Goal: Task Accomplishment & Management: Use online tool/utility

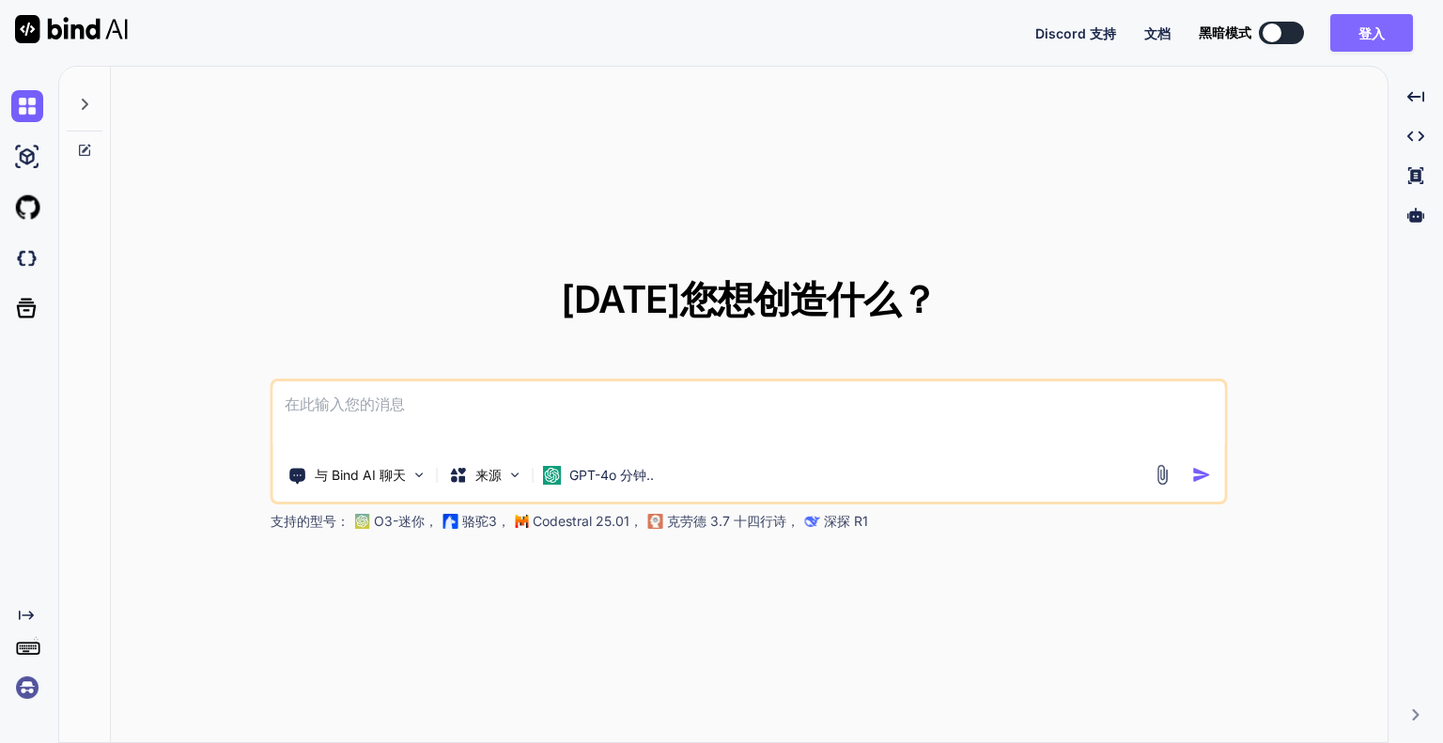
click at [1370, 38] on font "登入" at bounding box center [1372, 33] width 26 height 16
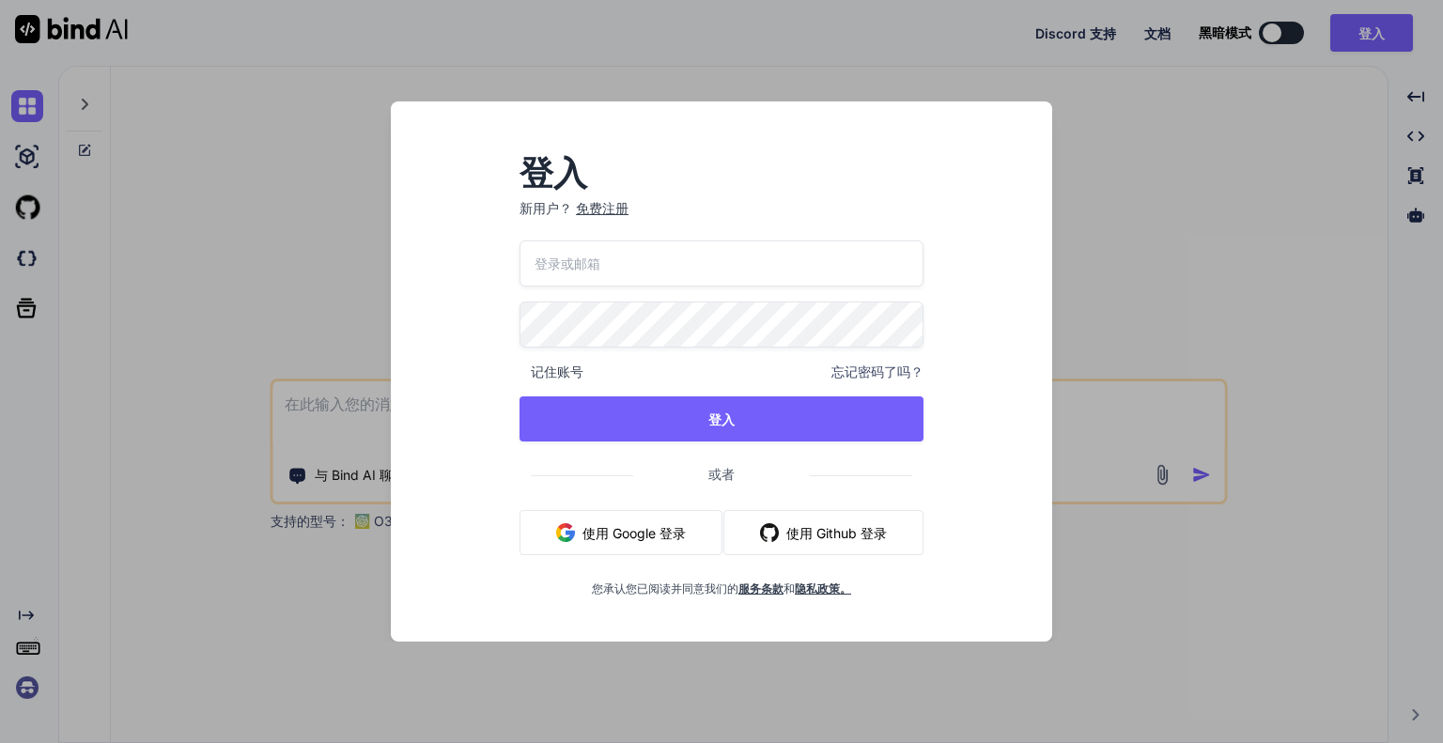
type input "[EMAIL_ADDRESS][DOMAIN_NAME]"
click at [727, 270] on input "[EMAIL_ADDRESS][DOMAIN_NAME]" at bounding box center [722, 264] width 404 height 46
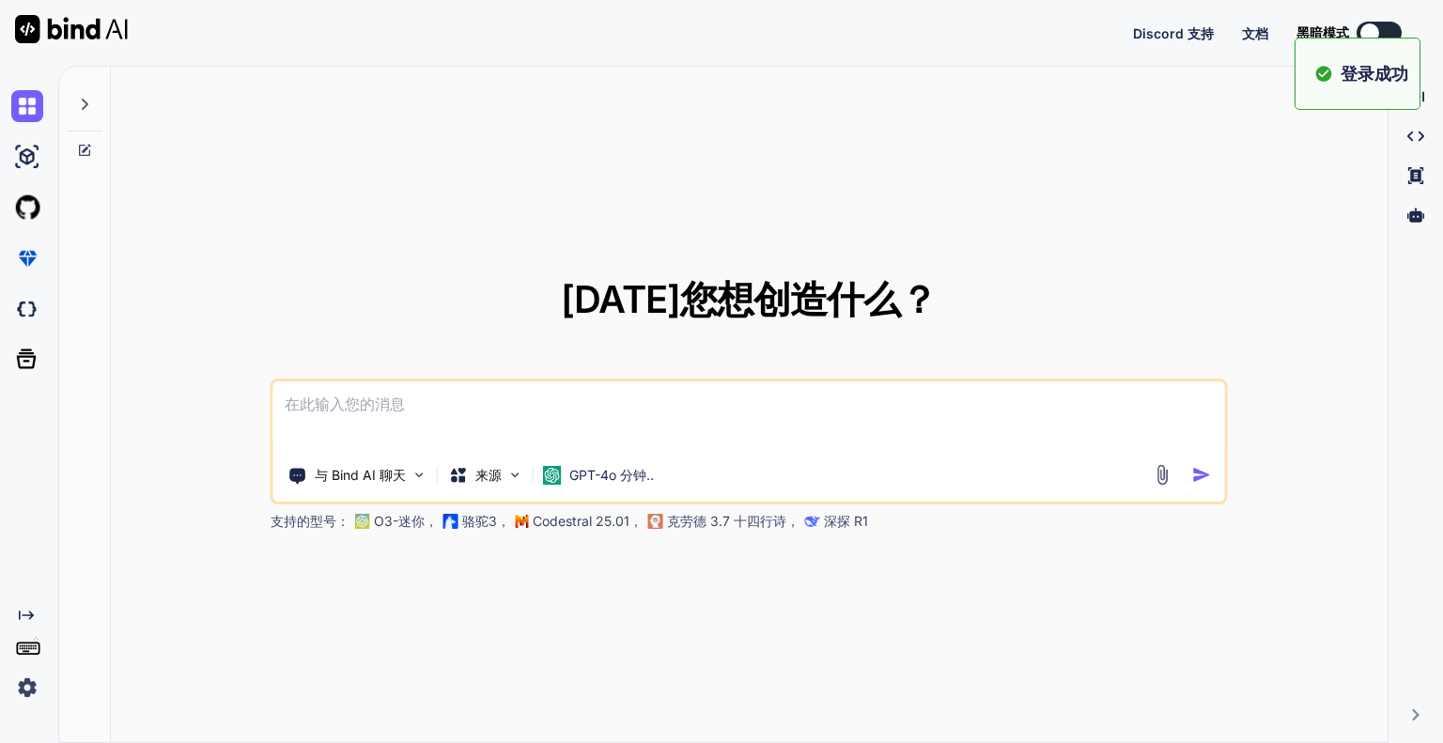
type textarea "x"
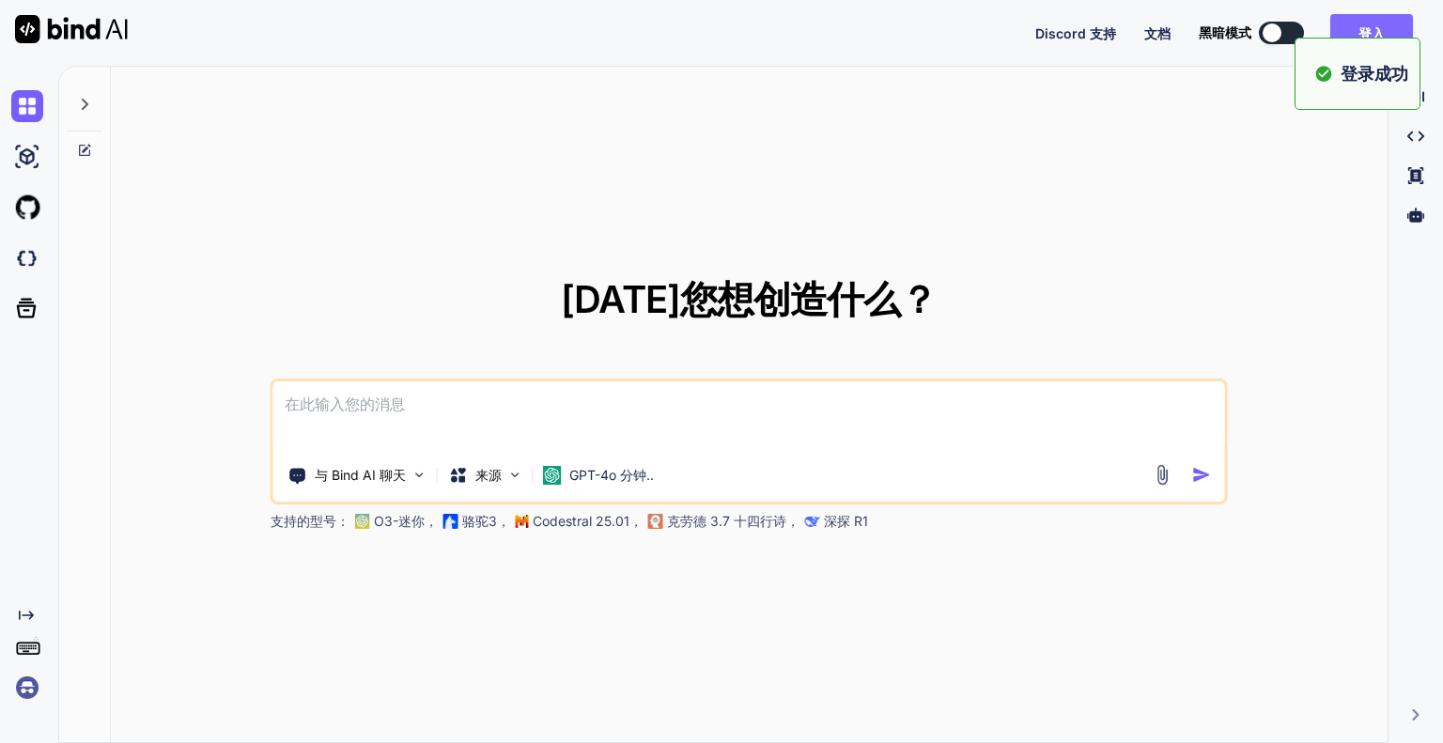
click at [1352, 33] on button "登入" at bounding box center [1371, 33] width 83 height 38
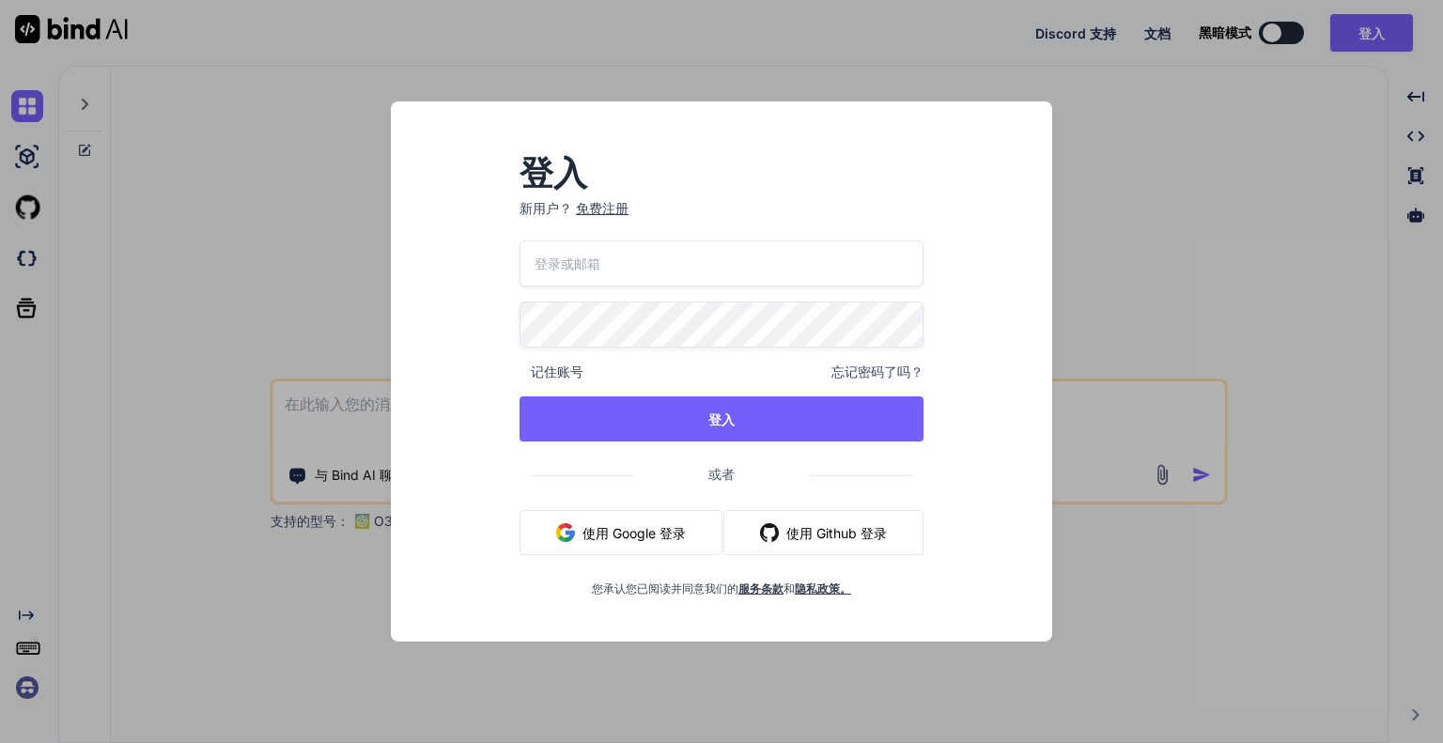
click at [1241, 178] on div "登入 新用户？ 免费注册 记住账号 忘记密码了吗？ 登入 或者 使用 Google 登录 使用 Github 登录 您承认您已阅读并同意我们的 服务条款 和 …" at bounding box center [721, 371] width 1443 height 743
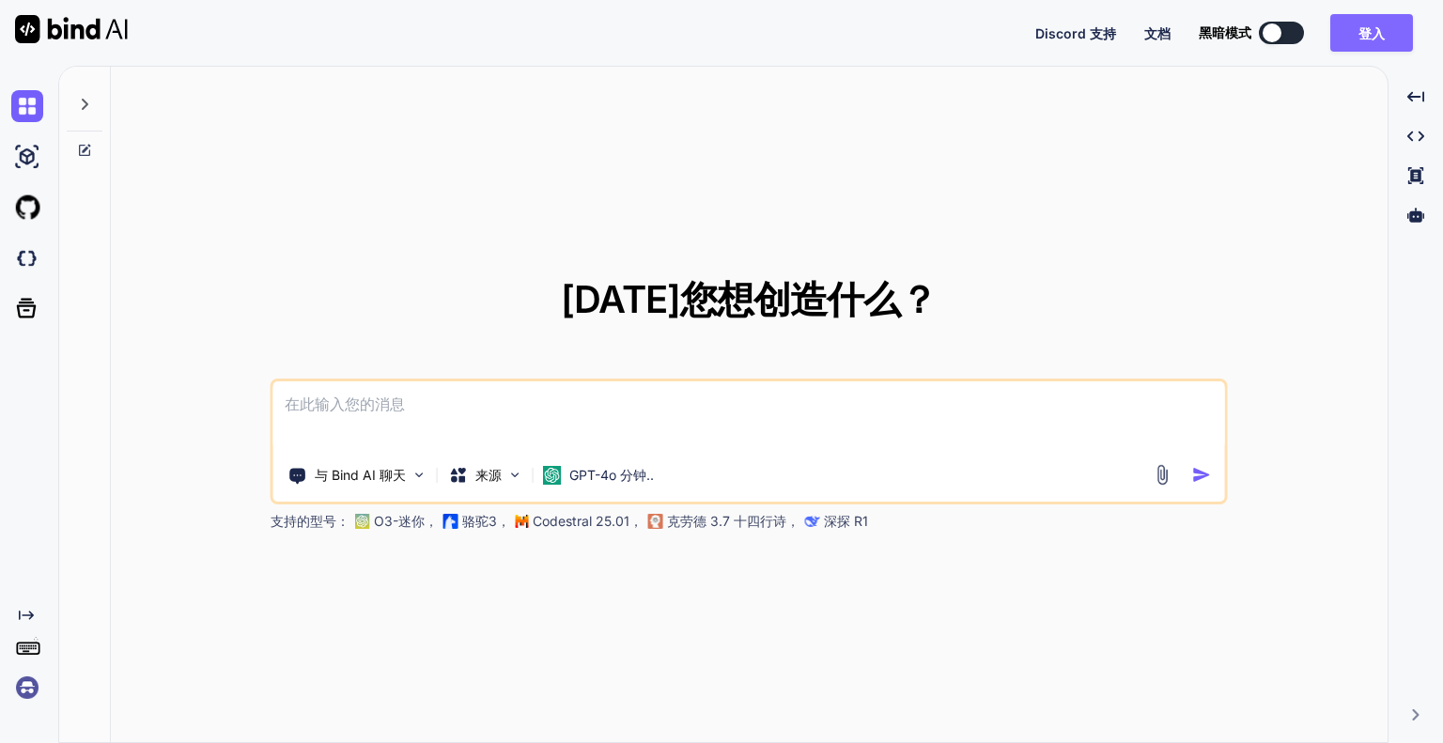
click at [1374, 45] on button "登入" at bounding box center [1371, 33] width 83 height 38
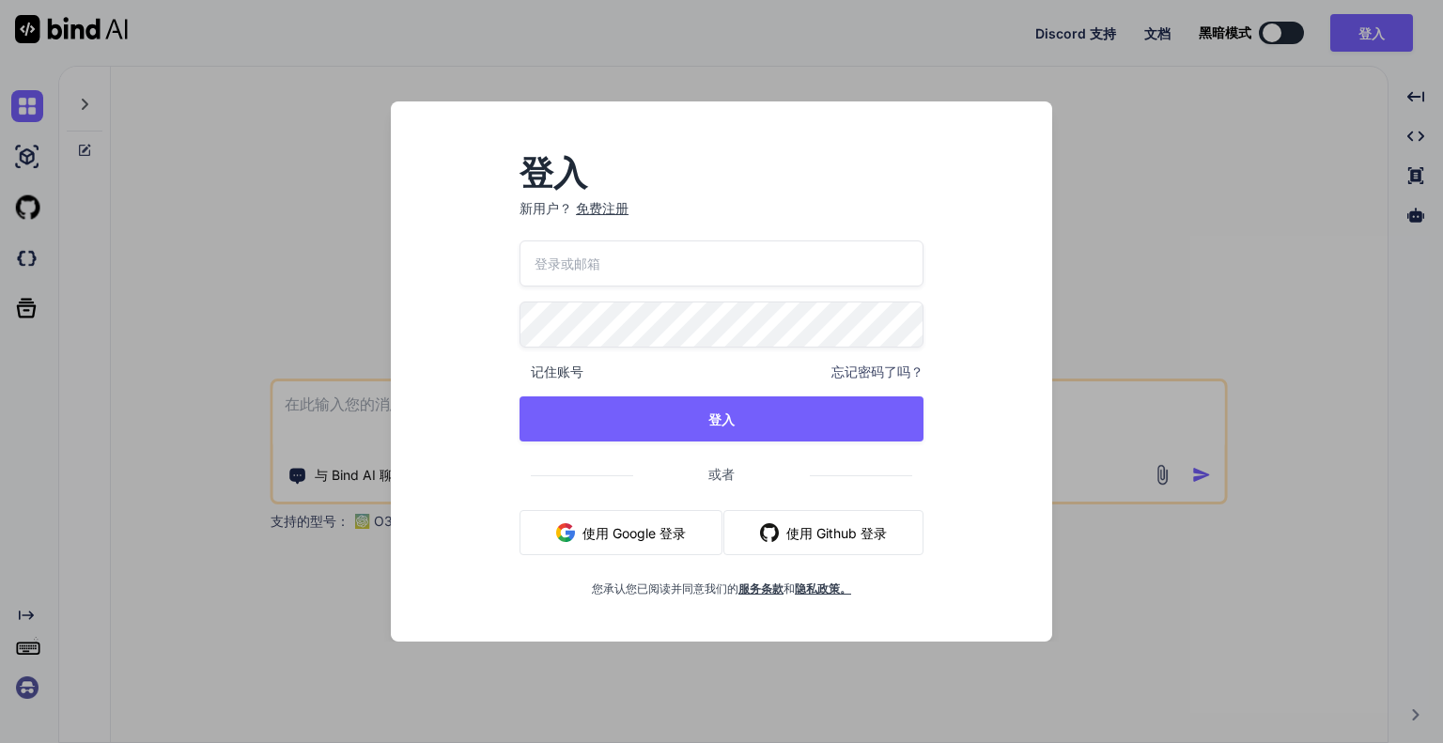
click at [844, 274] on input "email" at bounding box center [722, 264] width 404 height 46
type input "[EMAIL_ADDRESS][DOMAIN_NAME]"
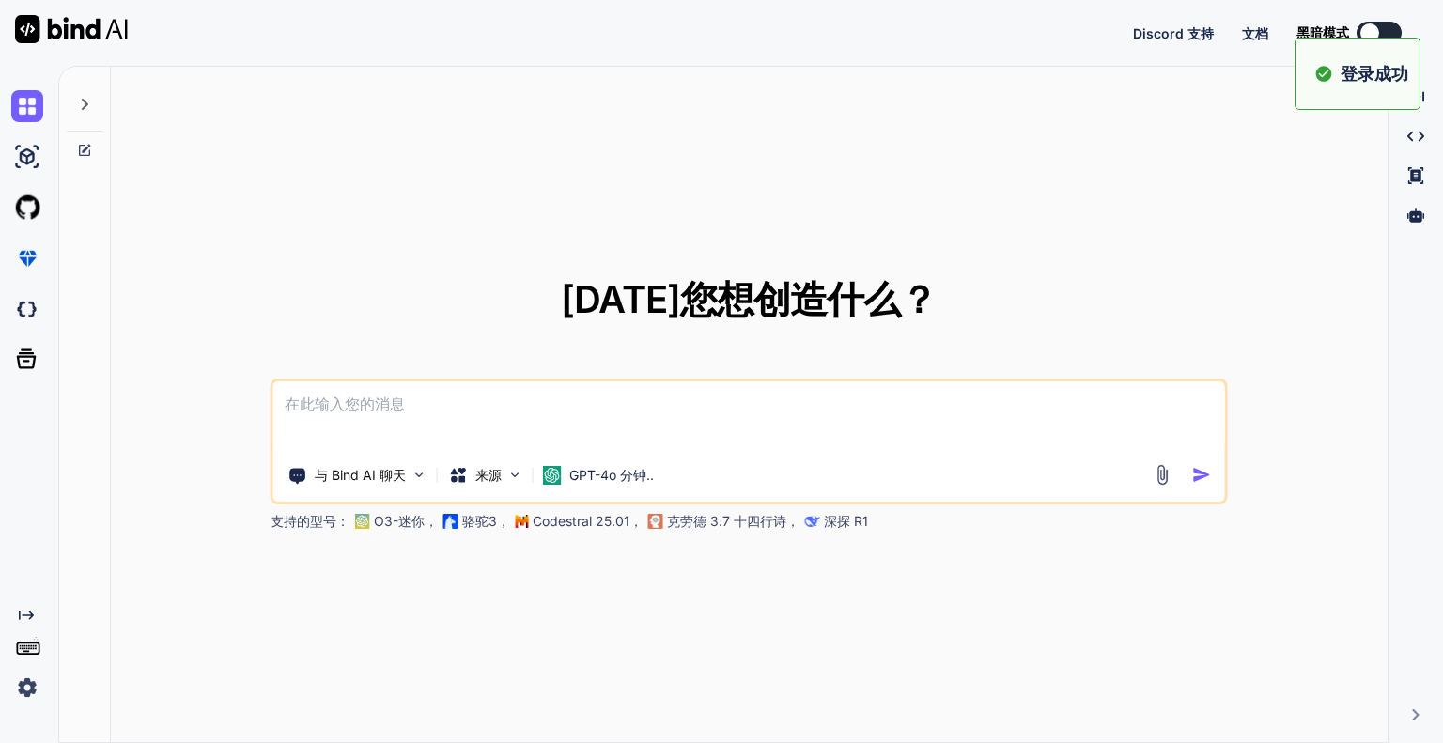
type textarea "x"
